Goal: Navigation & Orientation: Find specific page/section

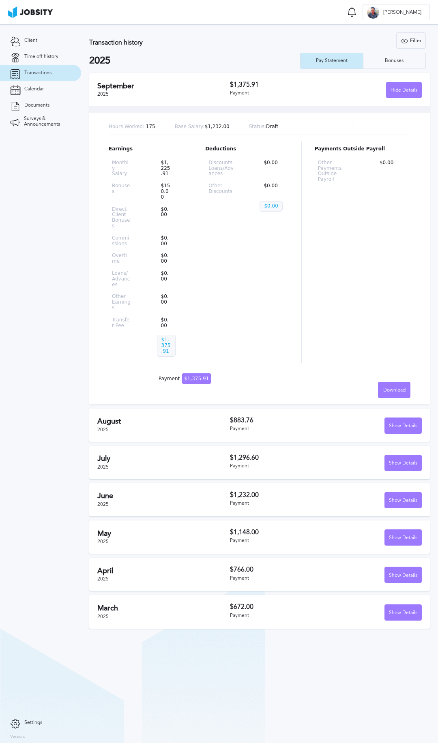
click at [400, 80] on div "[DATE] $1,375.91 Payment Hide Details" at bounding box center [259, 89] width 341 height 33
drag, startPoint x: 399, startPoint y: 85, endPoint x: 379, endPoint y: 115, distance: 35.8
click at [398, 90] on div "Hide Details" at bounding box center [403, 90] width 35 height 16
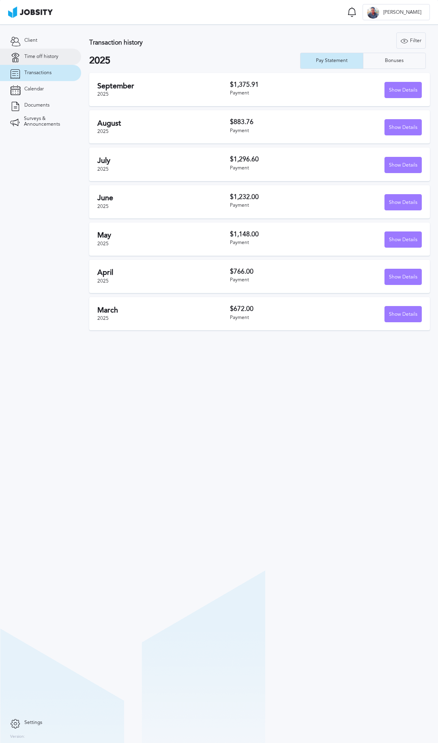
click at [30, 58] on span "Time off history" at bounding box center [41, 57] width 34 height 6
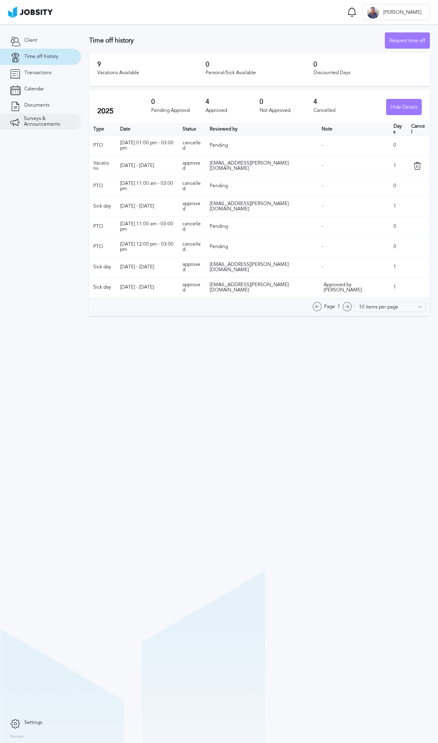
click at [44, 118] on span "Surveys & Announcements" at bounding box center [47, 121] width 47 height 11
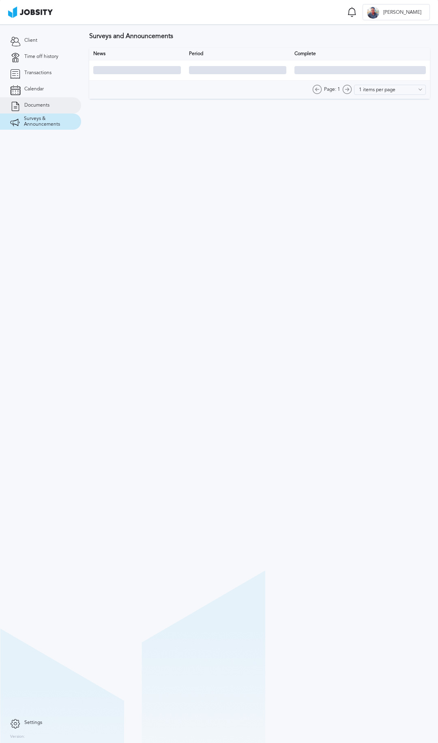
type input "10 items per page"
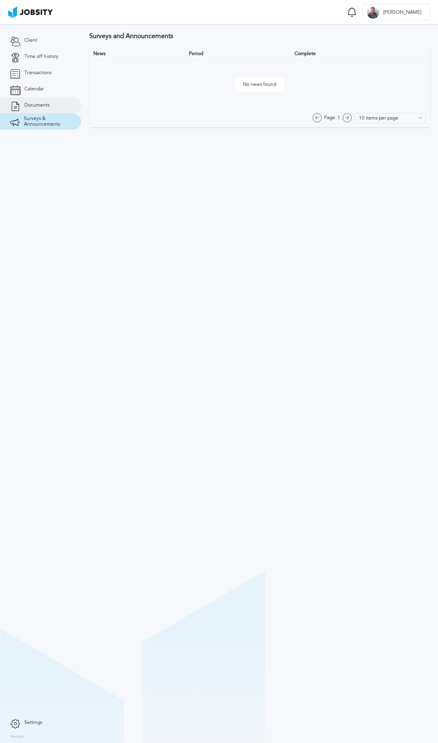
click at [43, 104] on span "Documents" at bounding box center [36, 106] width 25 height 6
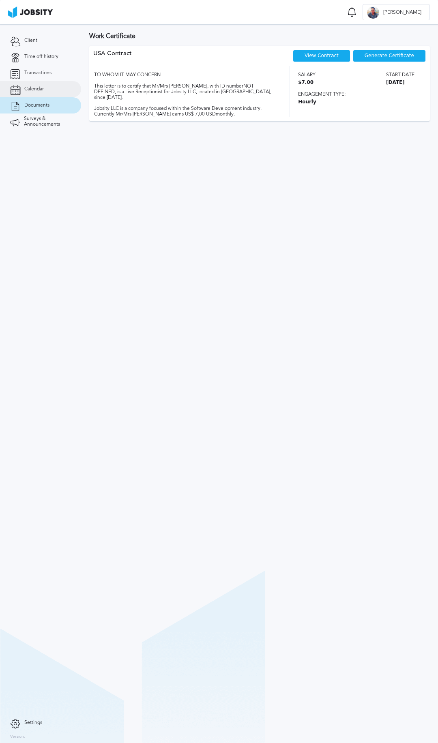
click at [30, 89] on span "Calendar" at bounding box center [33, 89] width 19 height 6
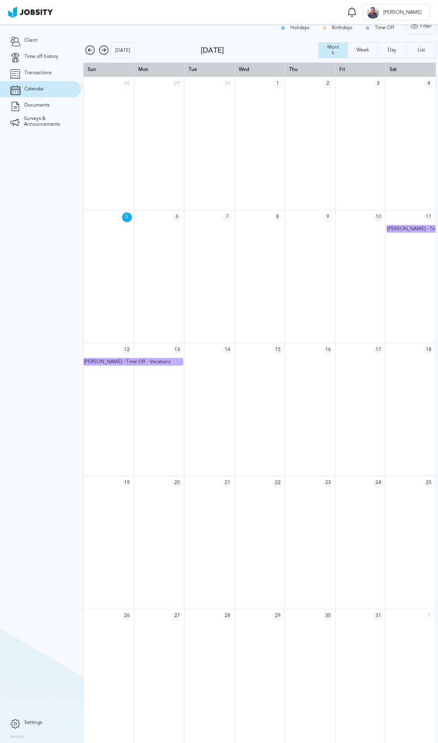
scroll to position [11, 0]
click at [45, 72] on span "Transactions" at bounding box center [37, 73] width 27 height 6
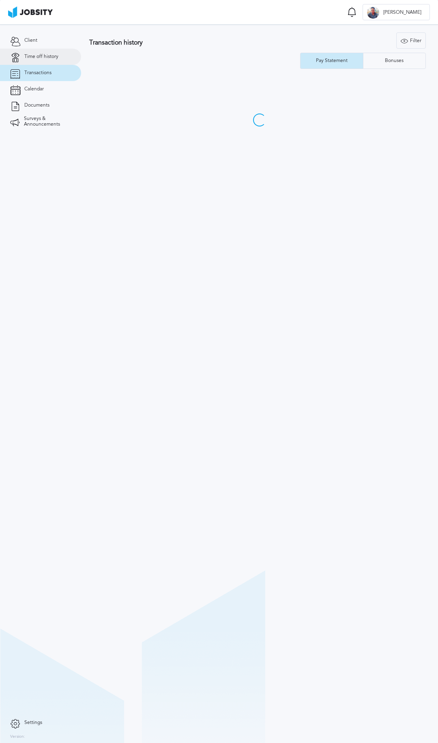
click at [47, 54] on span "Time off history" at bounding box center [41, 57] width 34 height 6
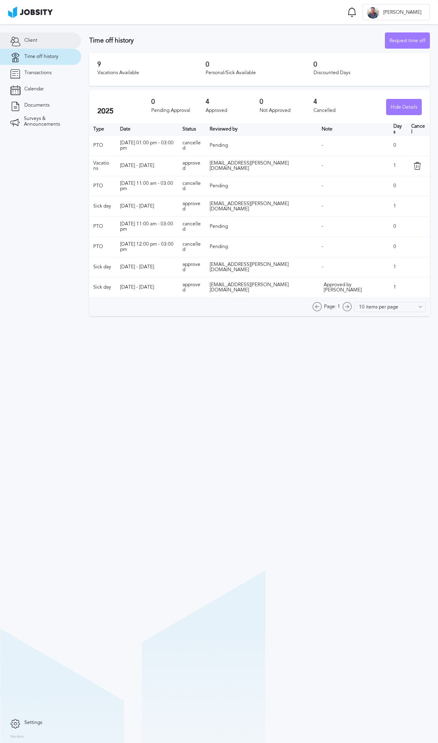
click at [28, 38] on span "Client" at bounding box center [30, 41] width 13 height 6
